Goal: Browse casually: Explore the website without a specific task or goal

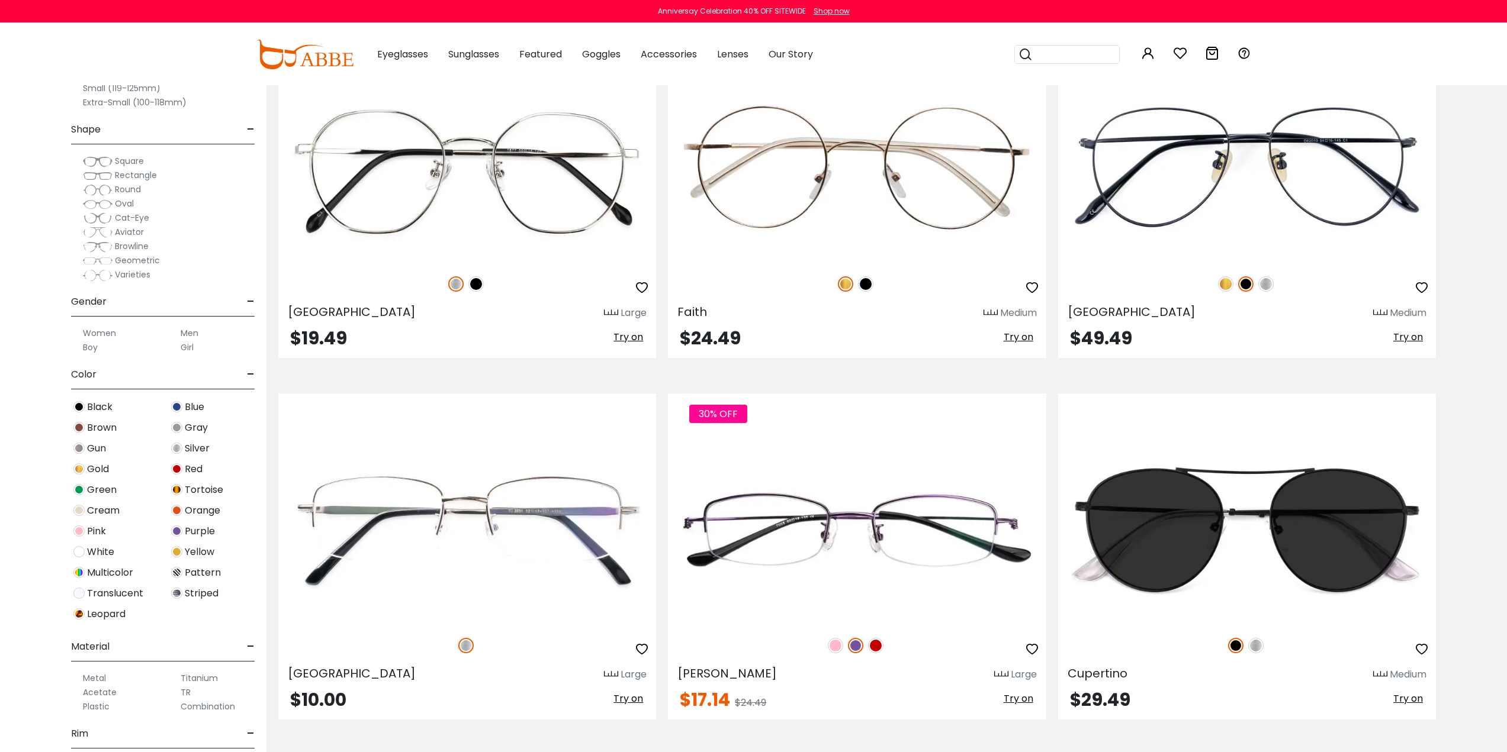
scroll to position [2190, 0]
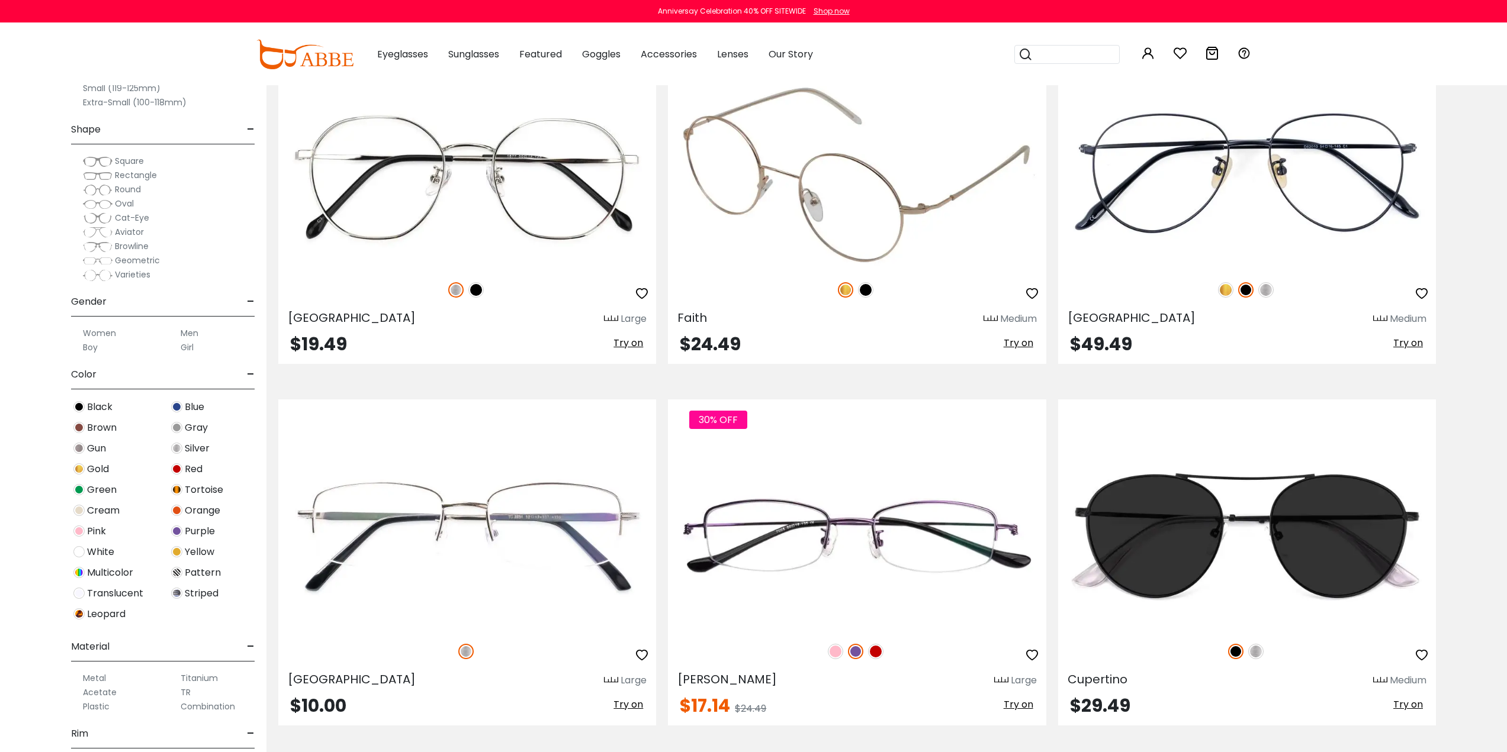
click at [1004, 350] on span "Try on" at bounding box center [1018, 343] width 30 height 14
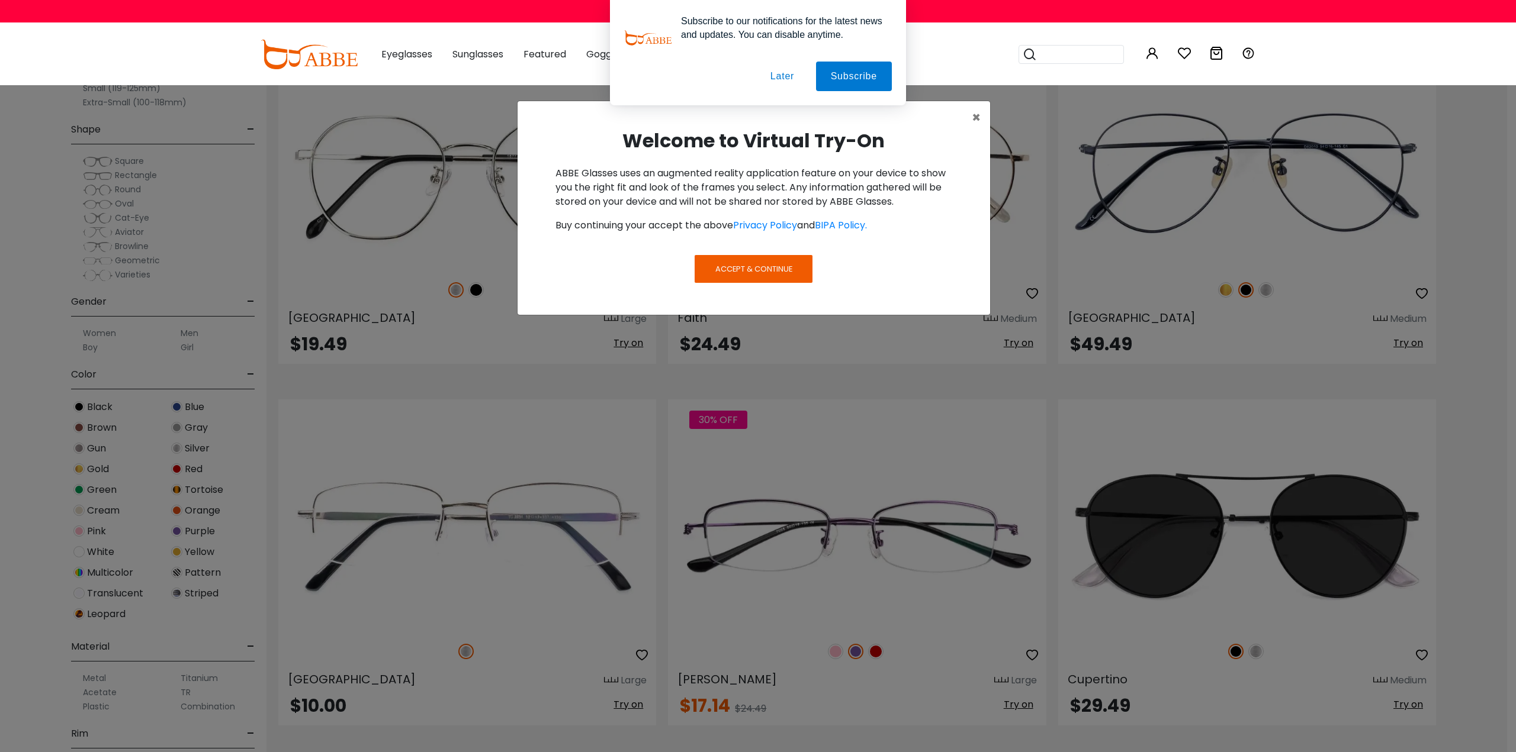
click at [744, 275] on span "Accept & Continue" at bounding box center [753, 268] width 77 height 11
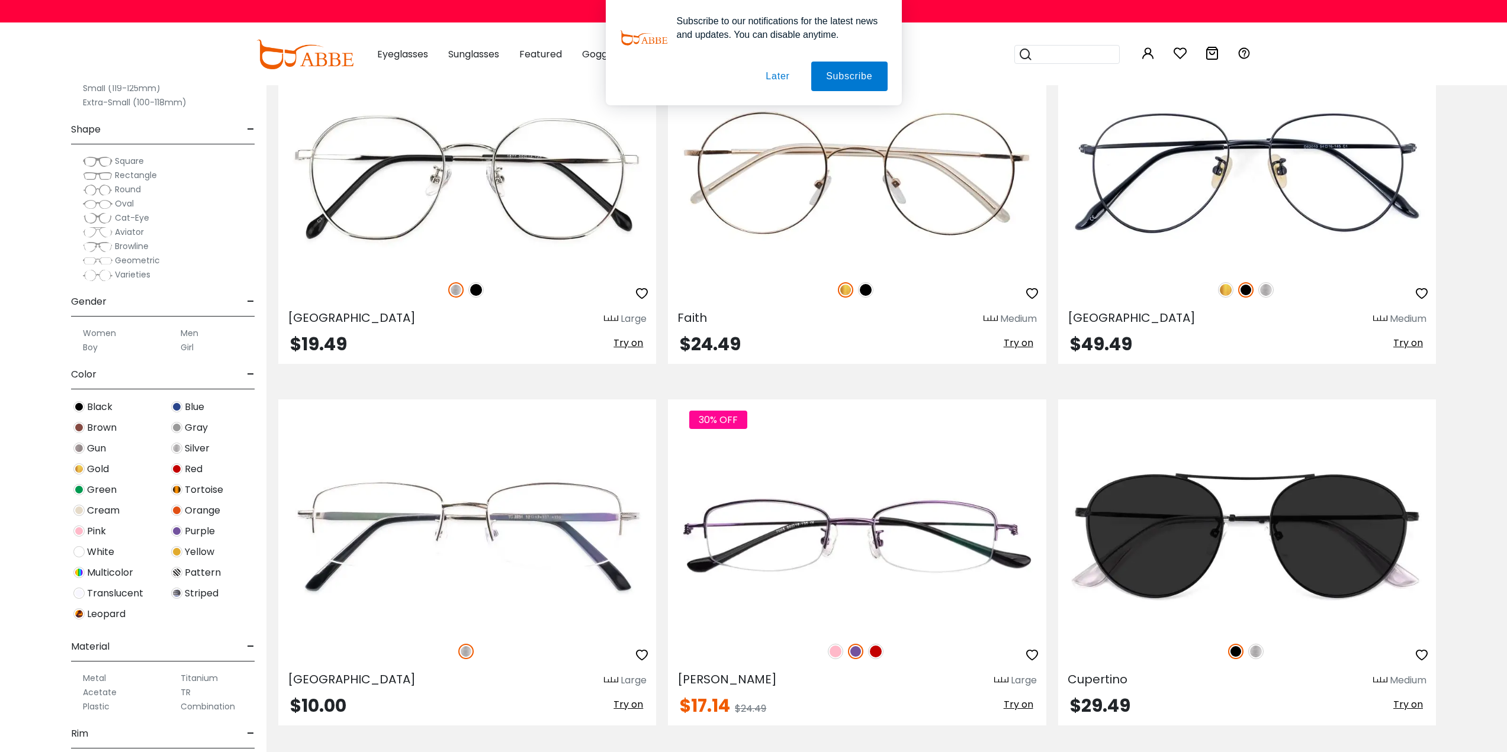
click at [786, 70] on button "Later" at bounding box center [777, 77] width 53 height 30
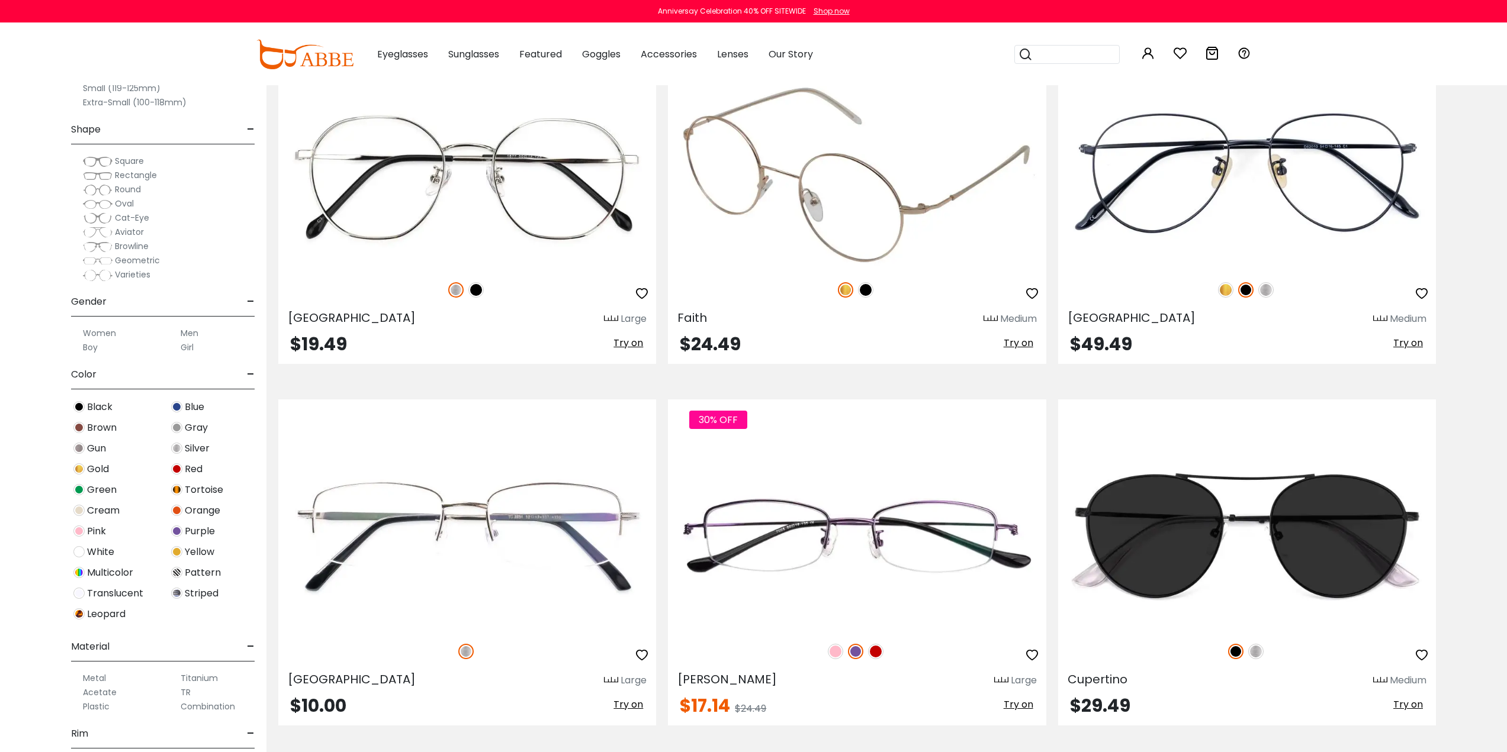
click at [1006, 350] on span "Try on" at bounding box center [1018, 343] width 30 height 14
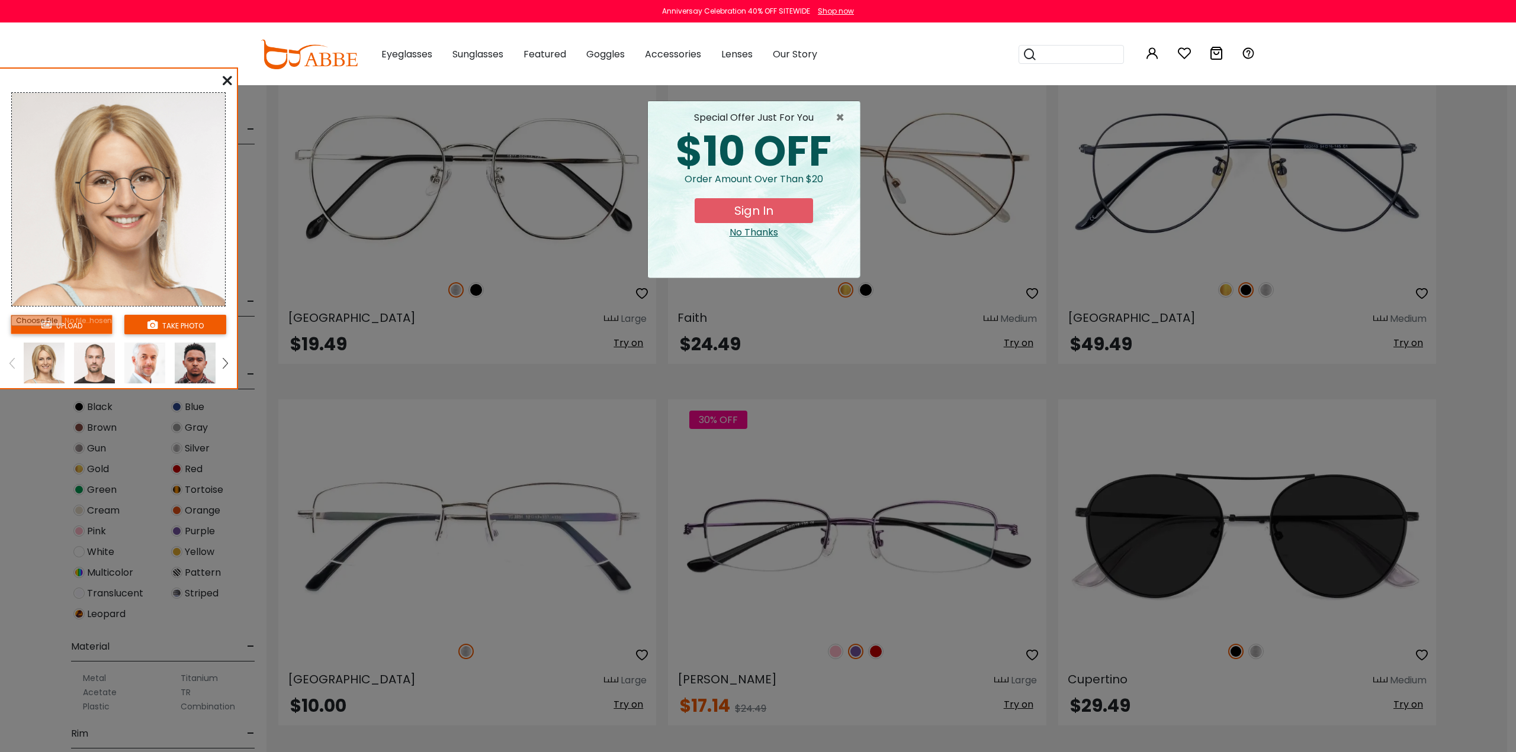
click at [168, 334] on button "take photo" at bounding box center [175, 325] width 102 height 20
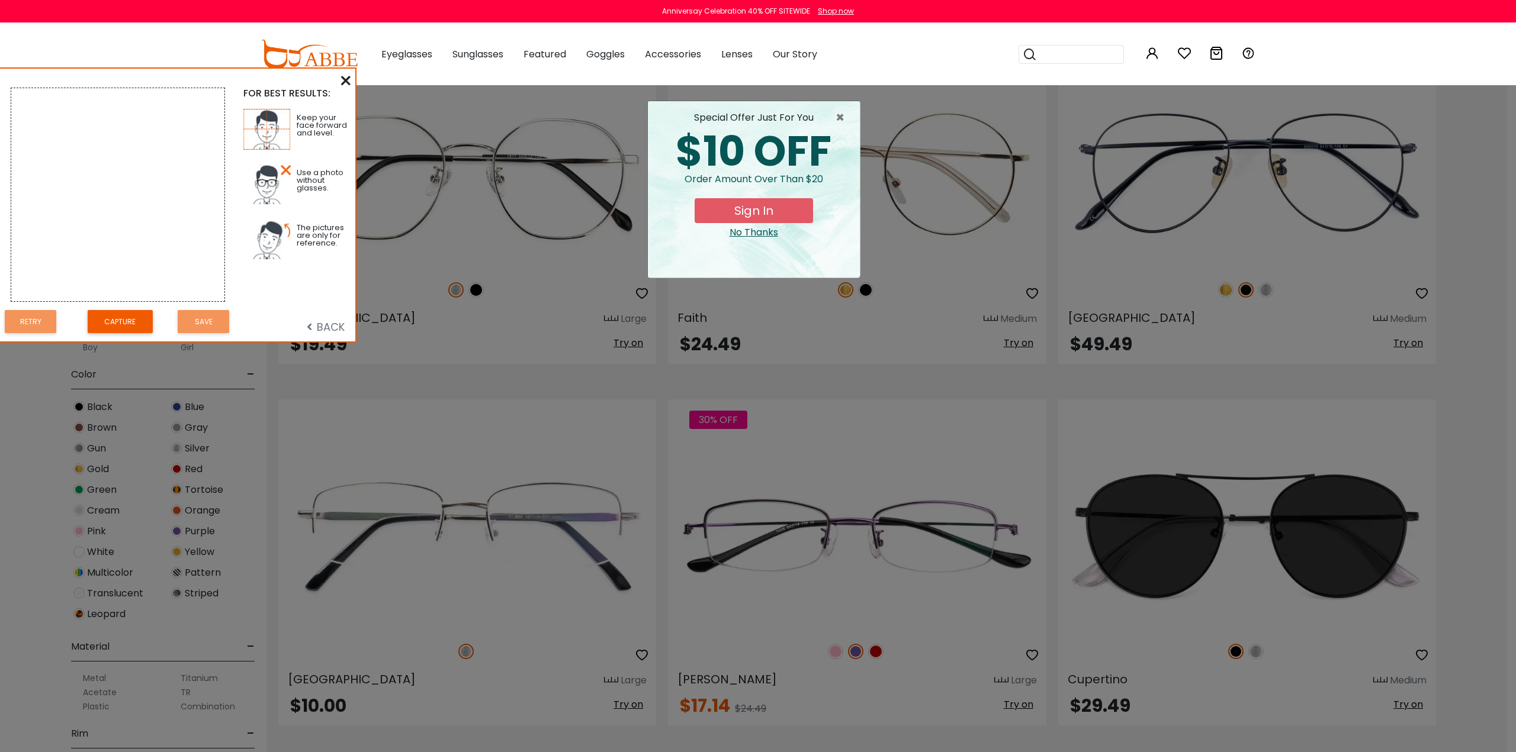
click at [345, 79] on icon at bounding box center [345, 80] width 9 height 9
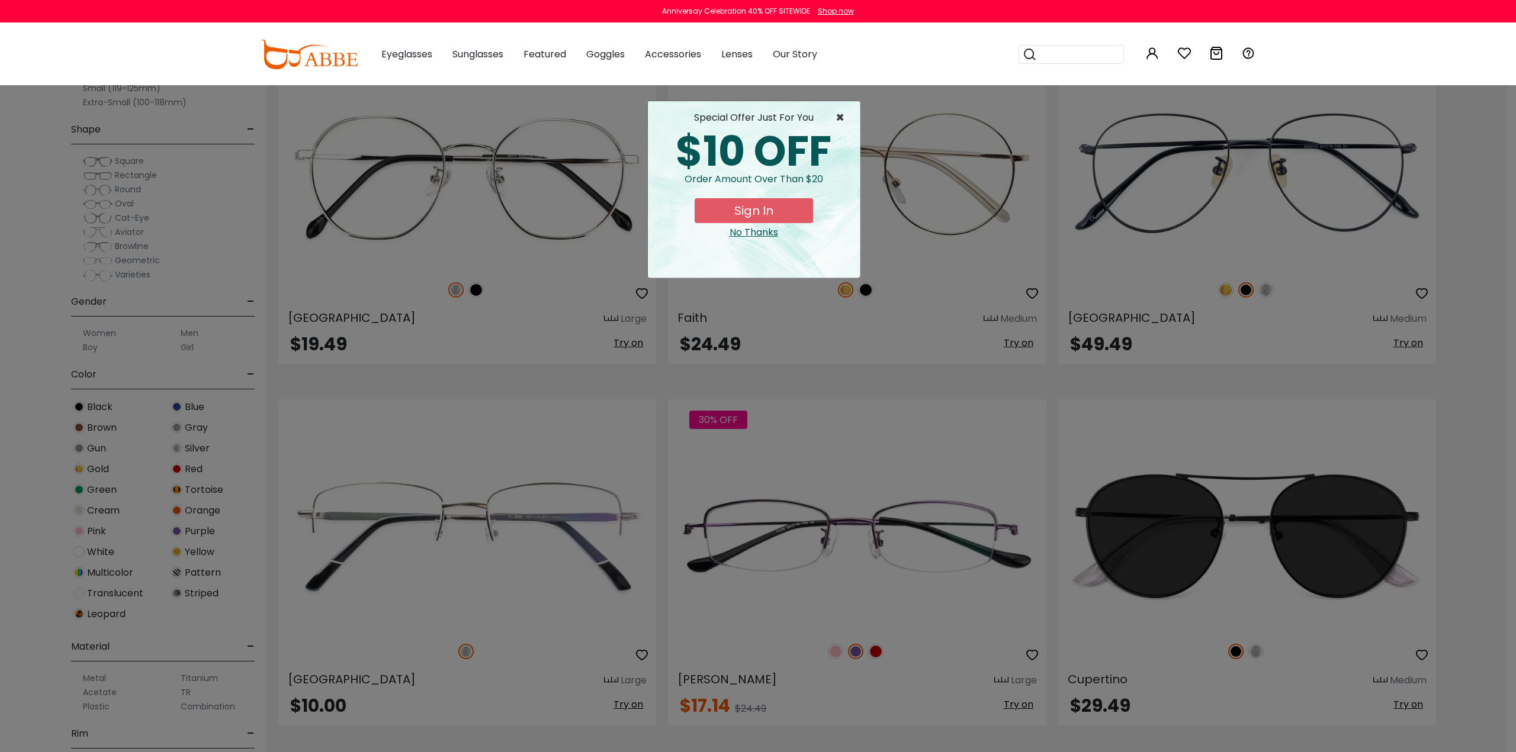
click at [840, 121] on span "×" at bounding box center [842, 118] width 15 height 14
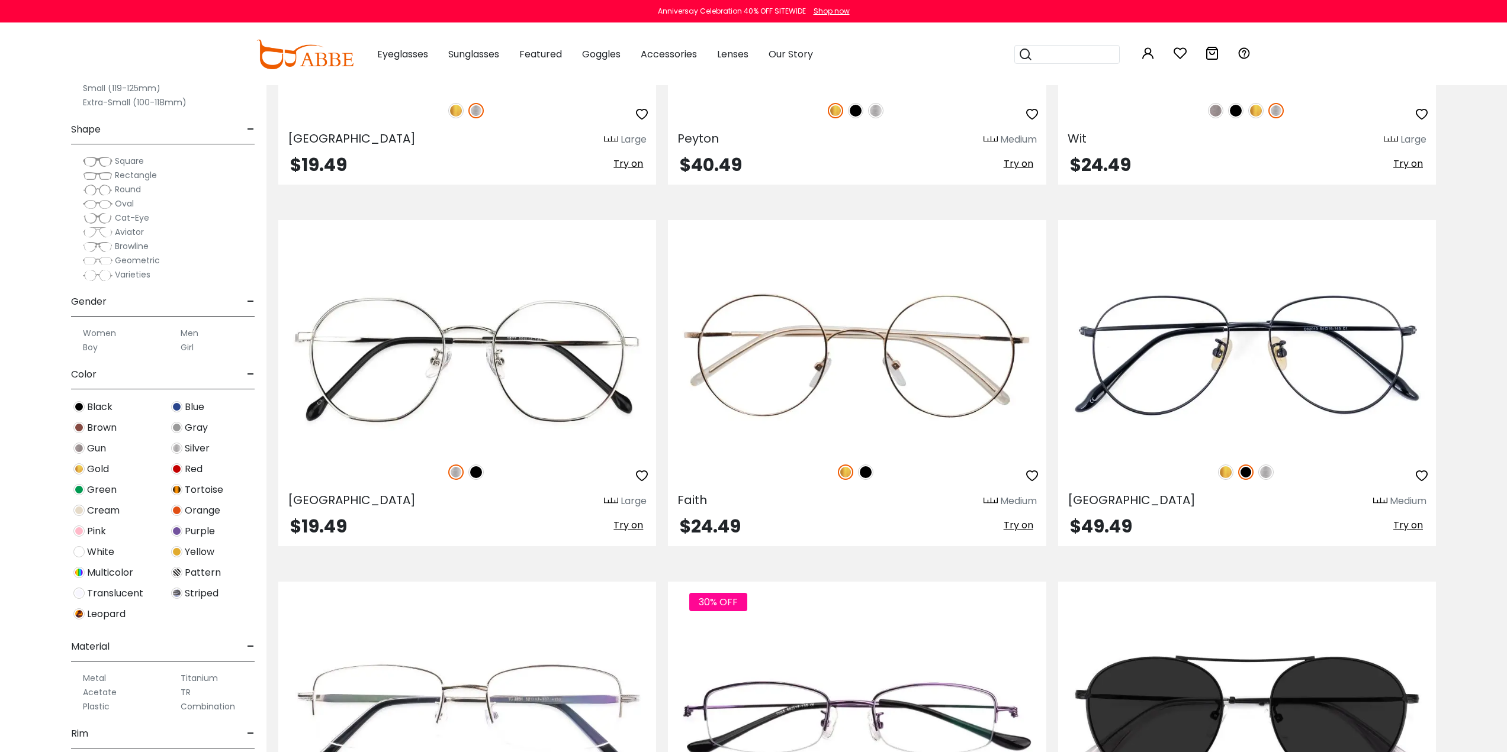
scroll to position [1954, 0]
